Goal: Information Seeking & Learning: Learn about a topic

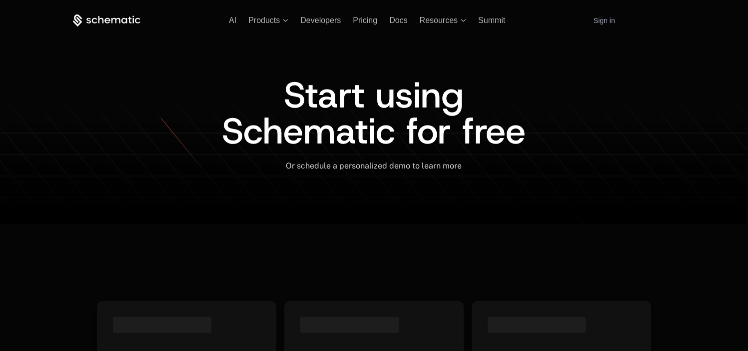
click at [599, 24] on link "Sign in" at bounding box center [604, 20] width 21 height 16
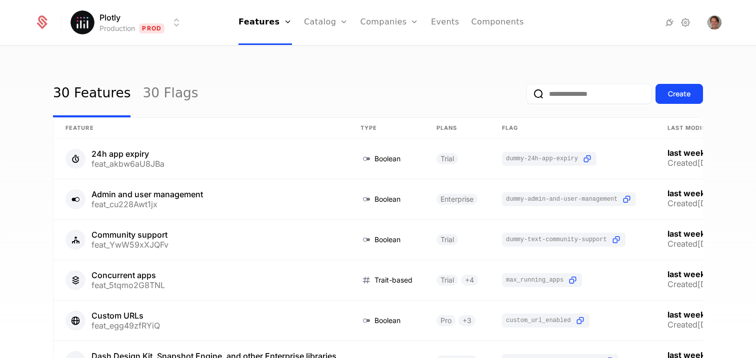
click at [322, 72] on div "30 Features 30 Flags Create" at bounding box center [378, 93] width 650 height 47
click at [386, 55] on link "Companies" at bounding box center [395, 55] width 46 height 12
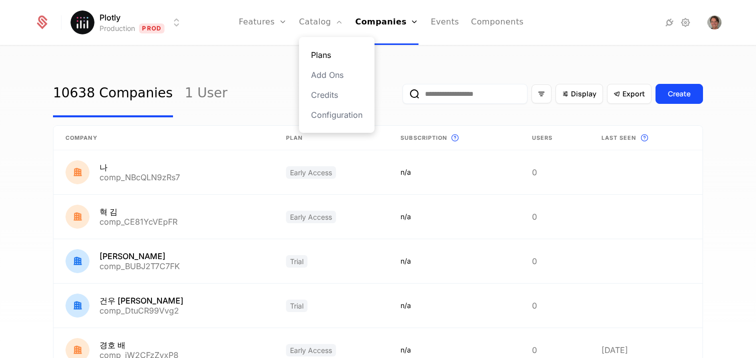
click at [329, 55] on link "Plans" at bounding box center [336, 55] width 51 height 12
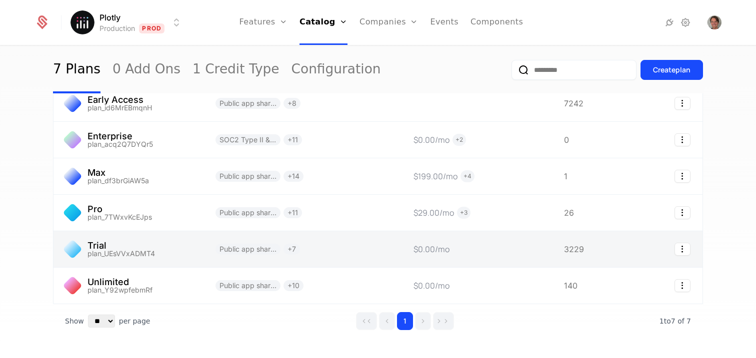
scroll to position [120, 0]
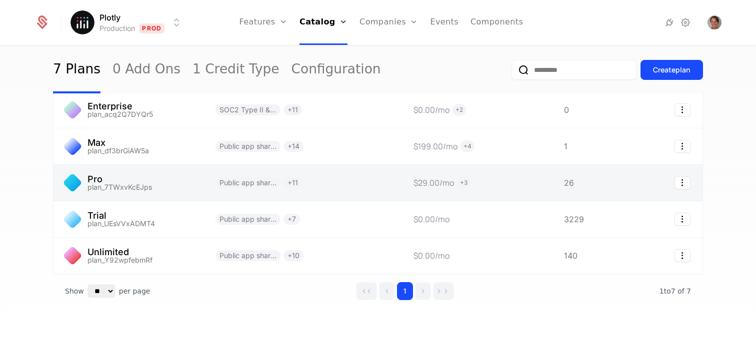
click at [364, 192] on link at bounding box center [302, 183] width 198 height 36
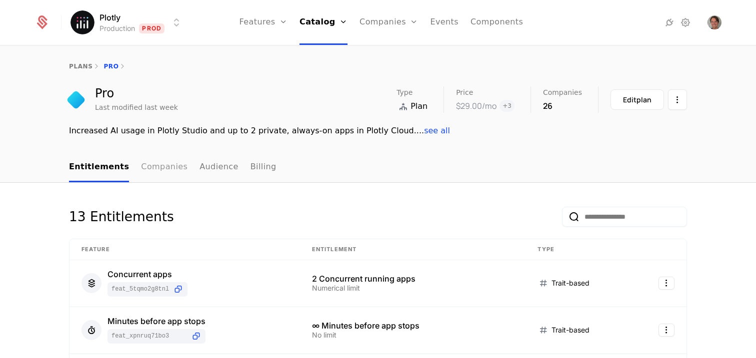
click at [159, 172] on link "Companies" at bounding box center [164, 167] width 46 height 29
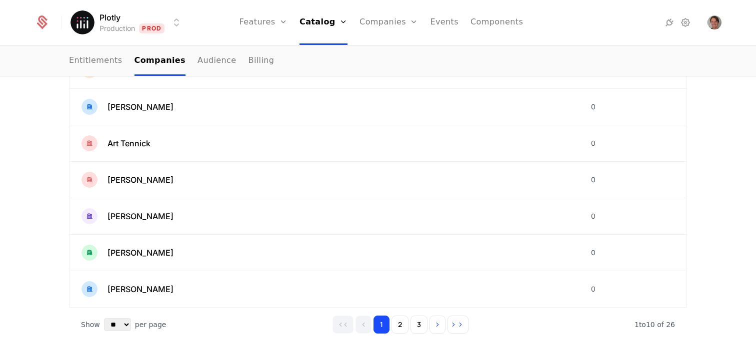
scroll to position [320, 0]
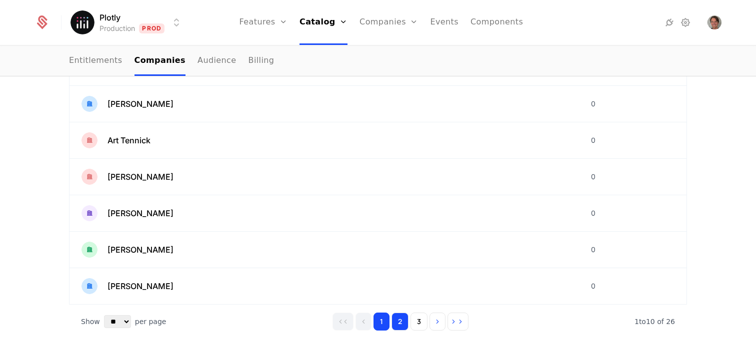
click at [400, 328] on button "2" at bounding box center [399, 322] width 17 height 18
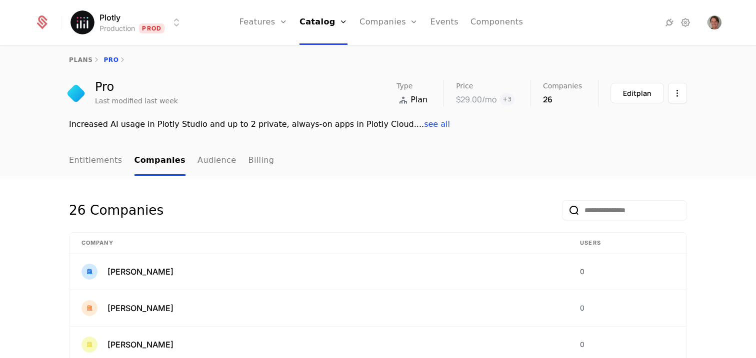
scroll to position [325, 0]
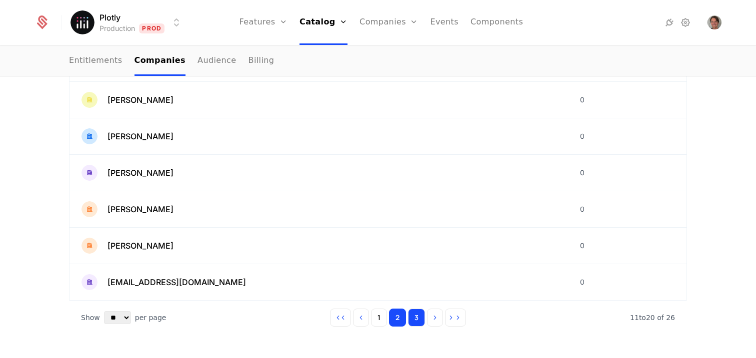
click at [416, 320] on button "3" at bounding box center [416, 318] width 17 height 18
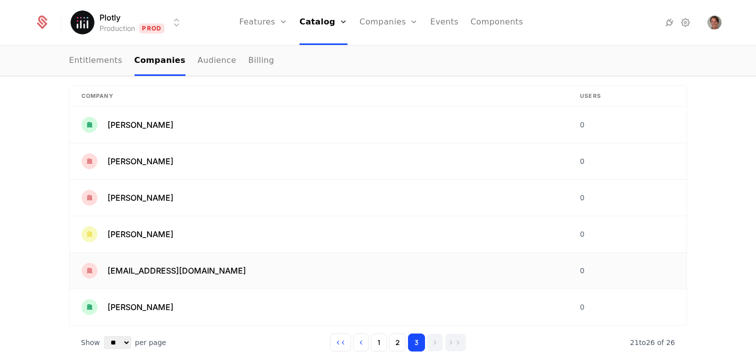
scroll to position [179, 0]
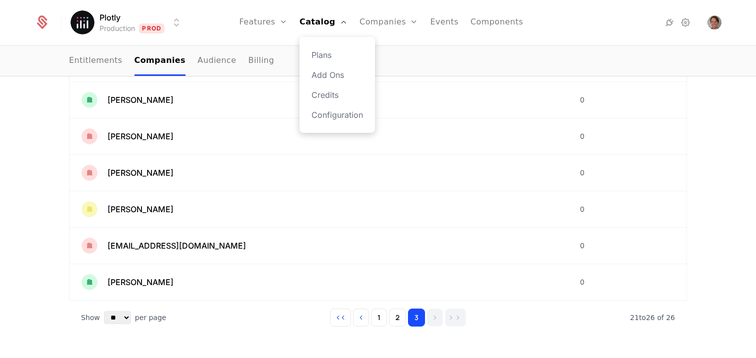
click at [319, 61] on div "Plans Add Ons Credits Configuration" at bounding box center [336, 85] width 75 height 96
click at [319, 57] on link "Plans" at bounding box center [336, 55] width 51 height 12
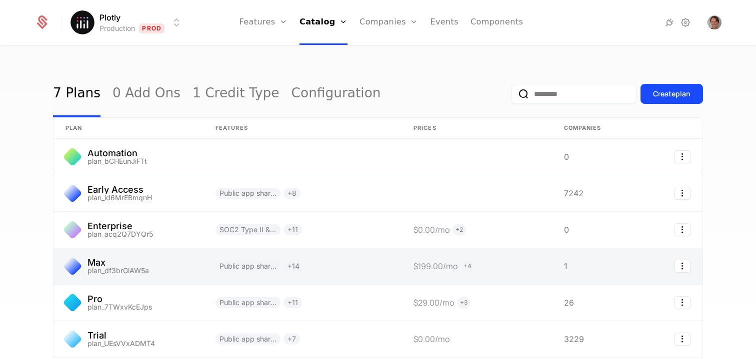
click at [173, 274] on link at bounding box center [128, 266] width 150 height 36
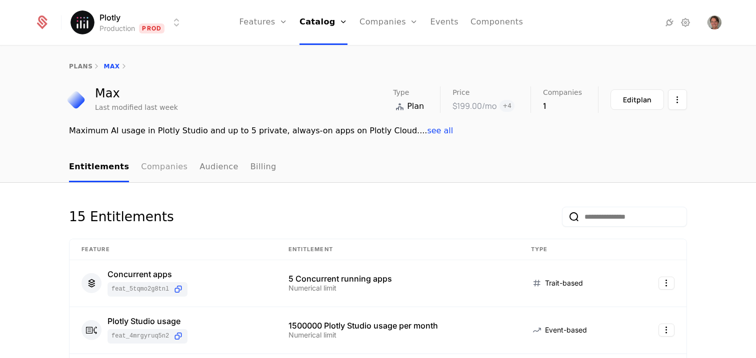
click at [155, 174] on link "Companies" at bounding box center [164, 167] width 46 height 29
